Goal: Information Seeking & Learning: Learn about a topic

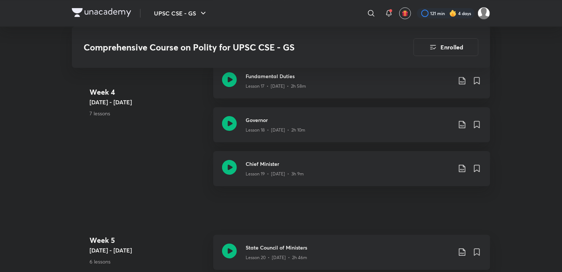
scroll to position [1245, 0]
